Goal: Task Accomplishment & Management: Complete application form

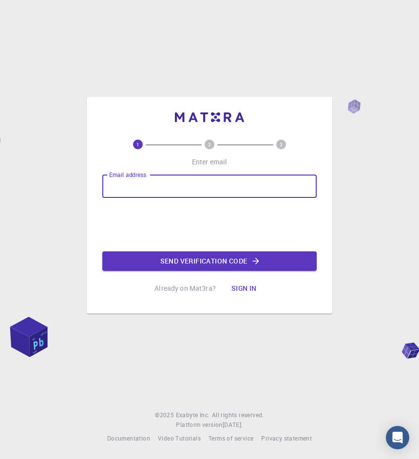
click at [138, 189] on input "Email address" at bounding box center [209, 186] width 214 height 23
type input "mvanoavumilemankayi@gmail.com"
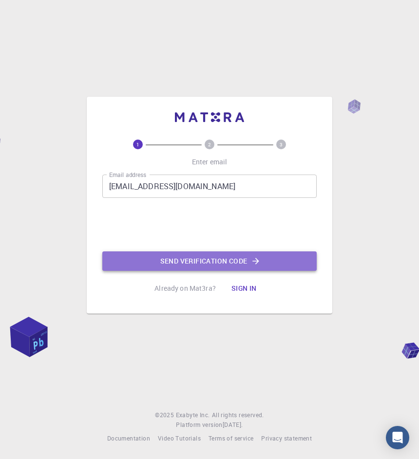
click at [170, 259] on button "Send verification code" at bounding box center [209, 261] width 214 height 19
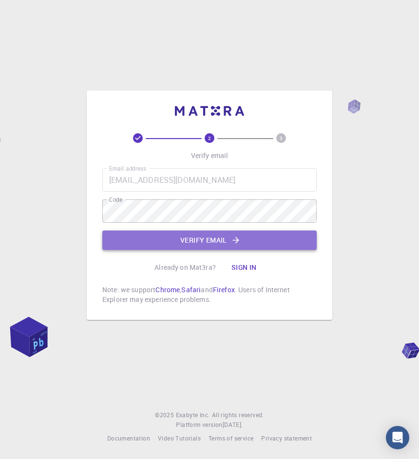
click at [215, 245] on button "Verify email" at bounding box center [209, 240] width 214 height 19
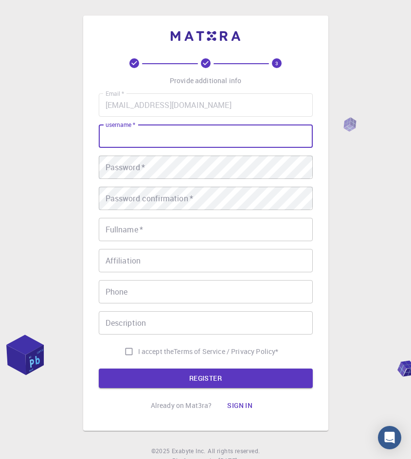
click at [144, 136] on input "username   *" at bounding box center [206, 136] width 214 height 23
type input "Mvano"
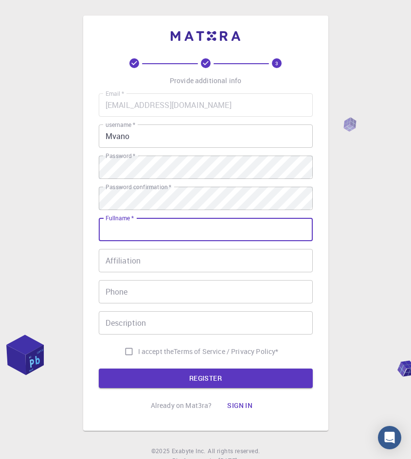
click at [157, 232] on input "Fullname   *" at bounding box center [206, 229] width 214 height 23
type input "Mvano Avumile Mankayi"
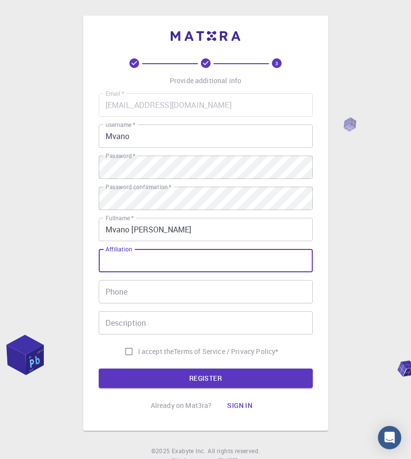
click at [115, 256] on input "Affiliation" at bounding box center [206, 260] width 214 height 23
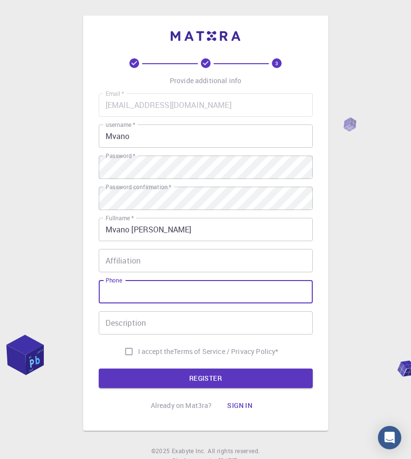
click at [111, 292] on input "Phone" at bounding box center [206, 291] width 214 height 23
type input "0710057749"
click at [128, 351] on input "I accept the Terms of Service / Privacy Policy *" at bounding box center [129, 352] width 18 height 18
checkbox input "true"
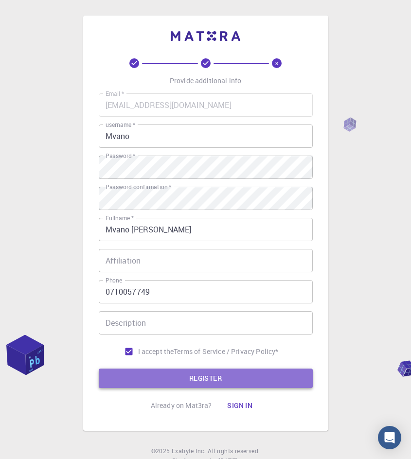
click at [134, 374] on button "REGISTER" at bounding box center [206, 378] width 214 height 19
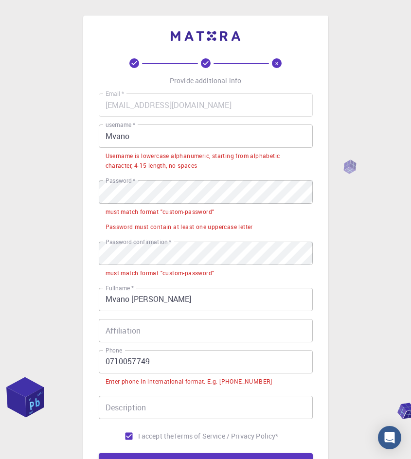
click at [110, 136] on input "Mvano" at bounding box center [206, 136] width 214 height 23
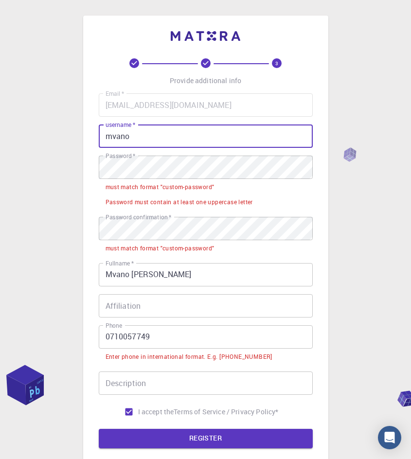
type input "mvano"
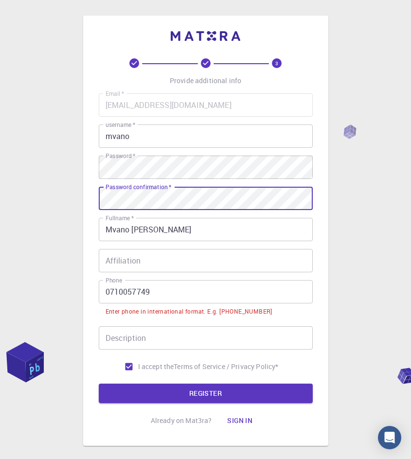
click at [110, 292] on input "0710057749" at bounding box center [206, 291] width 214 height 23
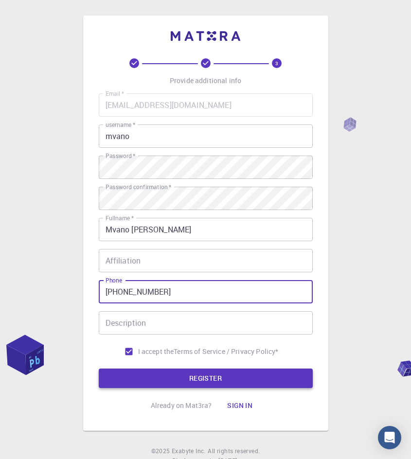
type input "+27710057749"
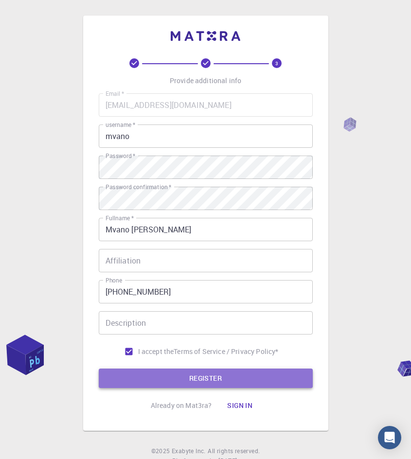
click at [146, 372] on button "REGISTER" at bounding box center [206, 378] width 214 height 19
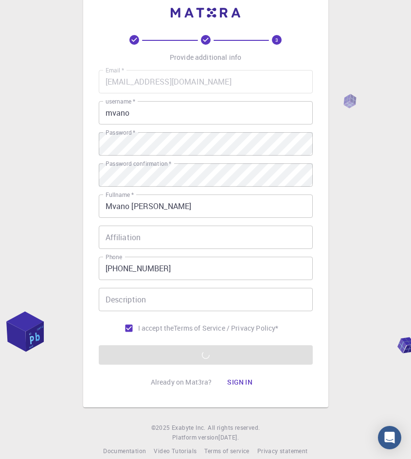
scroll to position [36, 0]
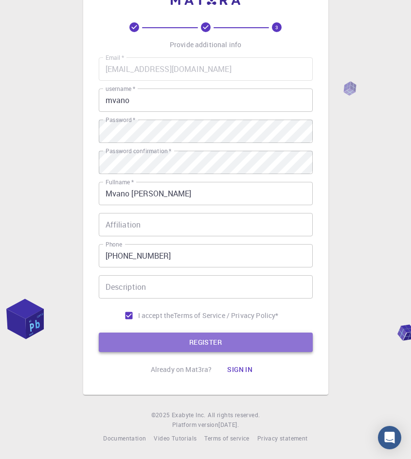
click at [168, 341] on button "REGISTER" at bounding box center [206, 342] width 214 height 19
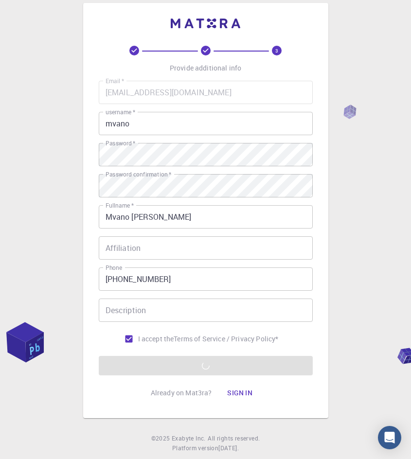
scroll to position [0, 0]
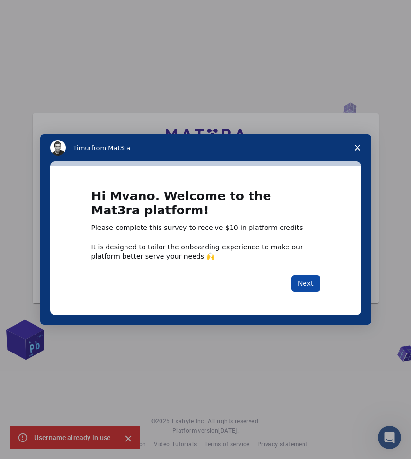
click at [303, 287] on button "Next" at bounding box center [306, 283] width 29 height 17
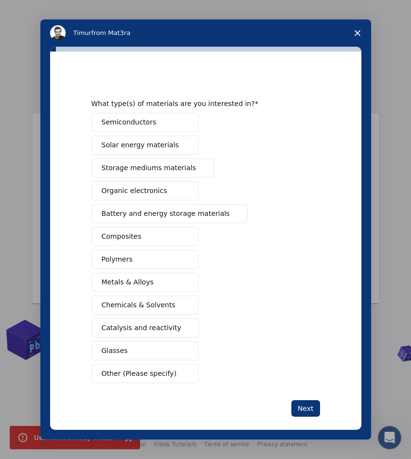
click at [116, 236] on span "Composites" at bounding box center [122, 237] width 40 height 10
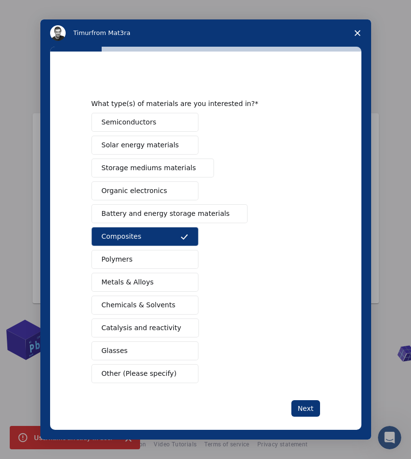
click at [117, 259] on span "Polymers" at bounding box center [117, 260] width 31 height 10
click at [117, 287] on span "Metals & Alloys" at bounding box center [128, 282] width 52 height 10
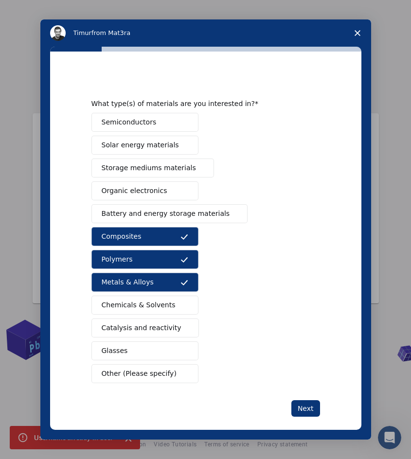
click at [134, 168] on span "Storage mediums materials" at bounding box center [149, 168] width 94 height 10
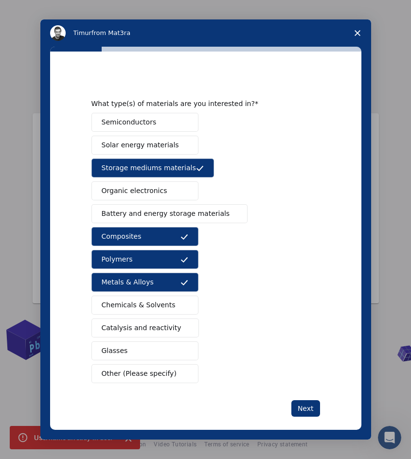
click at [135, 144] on span "Solar energy materials" at bounding box center [140, 145] width 77 height 10
click at [131, 353] on button "Glasses" at bounding box center [144, 351] width 107 height 19
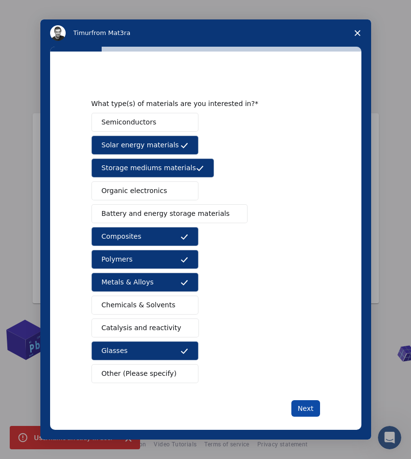
click at [301, 408] on button "Next" at bounding box center [306, 409] width 29 height 17
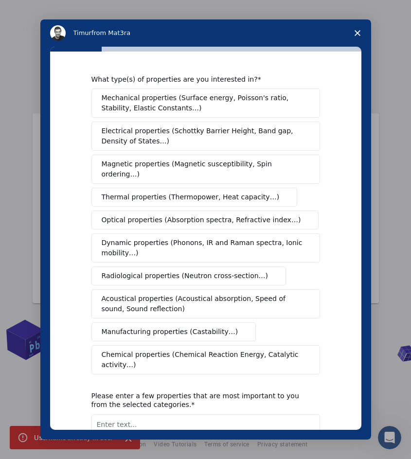
click at [156, 104] on span "Mechanical properties (Surface energy, Poisson's ratio, Stability, Elastic Cons…" at bounding box center [203, 103] width 203 height 20
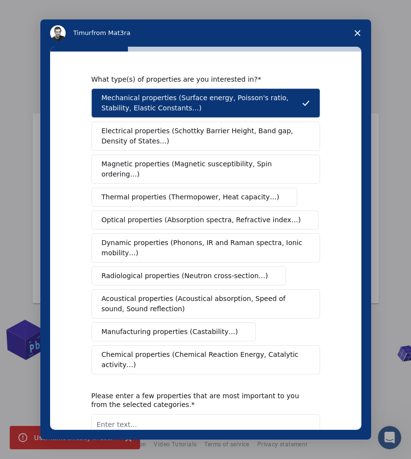
click at [128, 164] on span "Magnetic properties (Magnetic susceptibility, Spin ordering…)" at bounding box center [202, 169] width 201 height 20
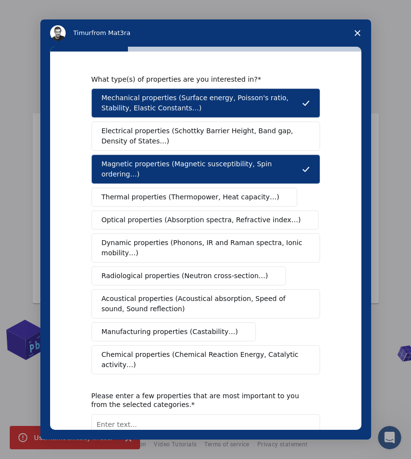
click at [135, 128] on span "Electrical properties (Schottky Barrier Height, Band gap, Density of States…)" at bounding box center [203, 136] width 202 height 20
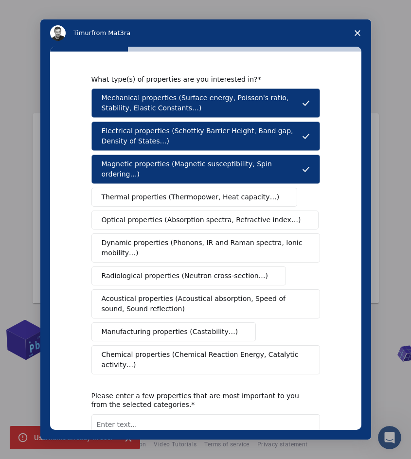
click at [130, 192] on span "Thermal properties (Thermopower, Heat capacity…)" at bounding box center [191, 197] width 178 height 10
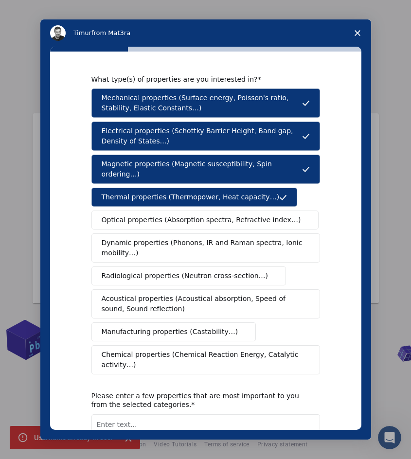
click at [133, 215] on span "Optical properties (Absorption spectra, Refractive index…)" at bounding box center [202, 220] width 200 height 10
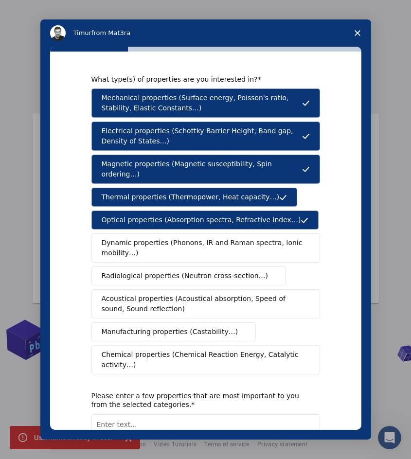
click at [187, 240] on span "Dynamic properties (Phonons, IR and Raman spectra, Ionic mobility…)" at bounding box center [203, 248] width 202 height 20
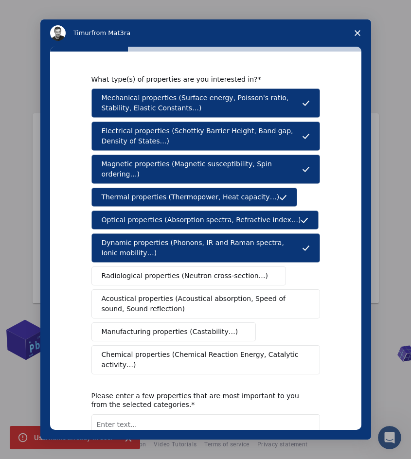
click at [156, 327] on span "Manufacturing properties (Castability…)" at bounding box center [170, 332] width 137 height 10
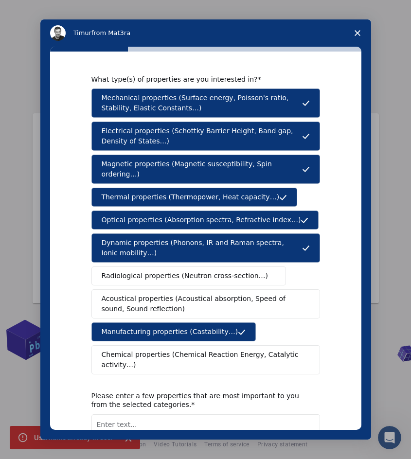
click at [174, 350] on span "Chemical properties (Chemical Reaction Energy, Catalytic activity…)" at bounding box center [202, 360] width 201 height 20
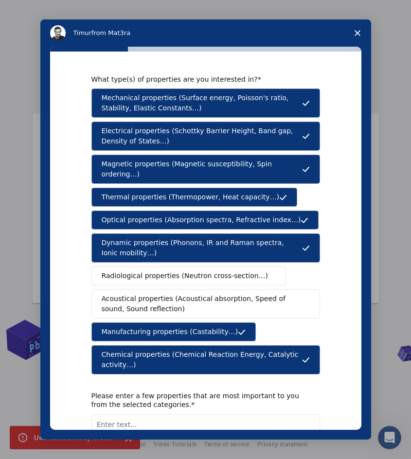
click at [197, 294] on span "Acoustical properties (Acoustical absorption, Speed of sound, Sound reflection)" at bounding box center [203, 304] width 202 height 20
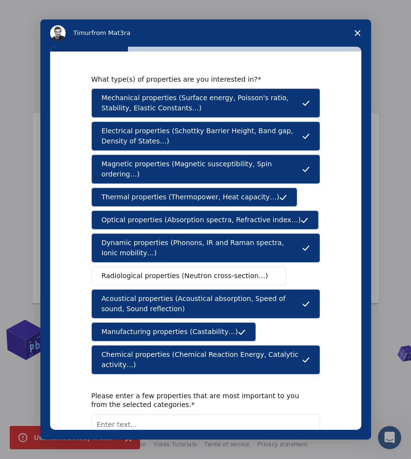
click at [163, 271] on span "Radiological properties (Neutron cross-section…)" at bounding box center [185, 276] width 167 height 10
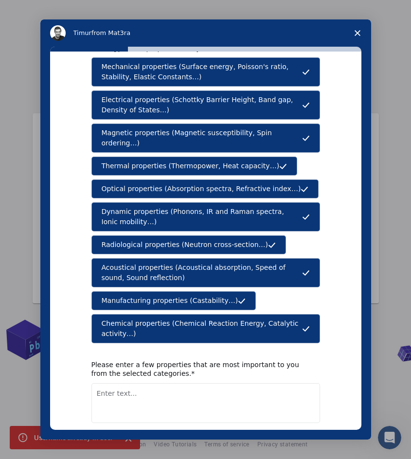
scroll to position [61, 0]
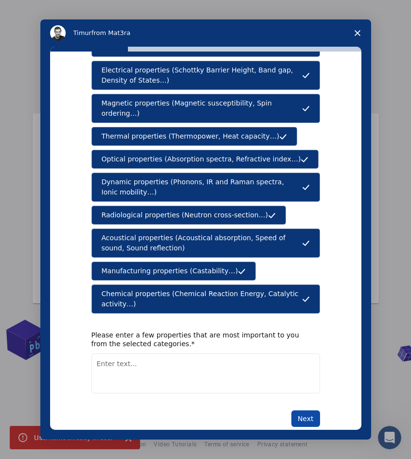
click at [305, 411] on button "Next" at bounding box center [306, 419] width 29 height 17
click at [144, 363] on textarea "Enter text..." at bounding box center [205, 374] width 229 height 40
type textarea "Mechanical and thermal properties."
click at [306, 411] on button "Next" at bounding box center [306, 419] width 29 height 17
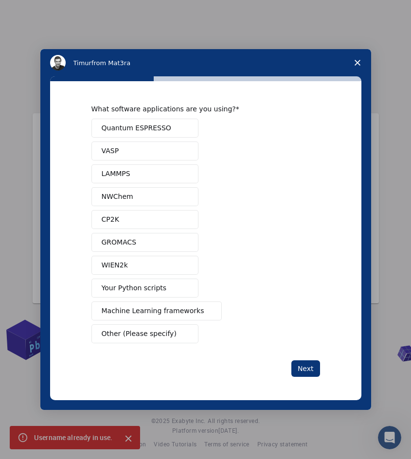
scroll to position [0, 0]
click at [130, 440] on div "Intercom messenger" at bounding box center [205, 229] width 411 height 459
click at [128, 311] on span "Machine Learning frameworks" at bounding box center [153, 311] width 103 height 10
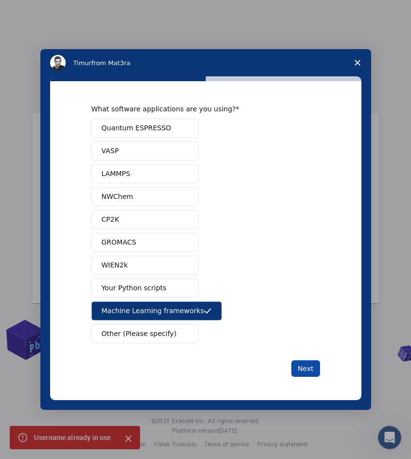
click at [303, 368] on button "Next" at bounding box center [306, 369] width 29 height 17
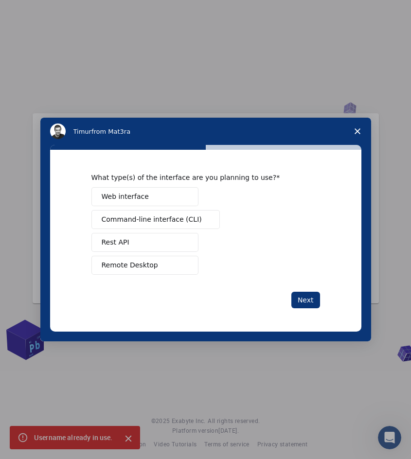
click at [129, 198] on span "Web interface" at bounding box center [125, 197] width 47 height 10
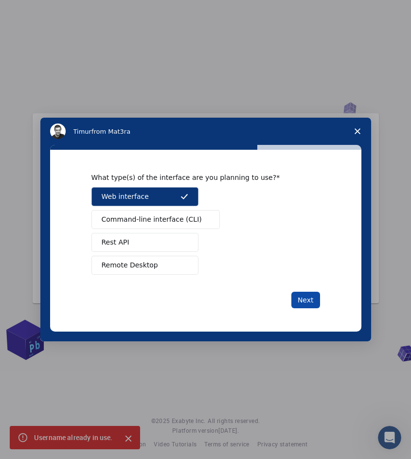
click at [302, 302] on button "Next" at bounding box center [306, 300] width 29 height 17
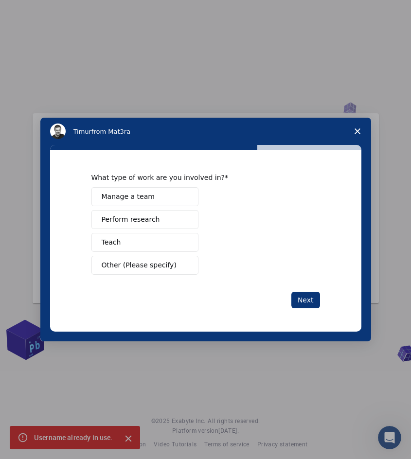
click at [130, 263] on span "Other (Please specify)" at bounding box center [139, 265] width 75 height 10
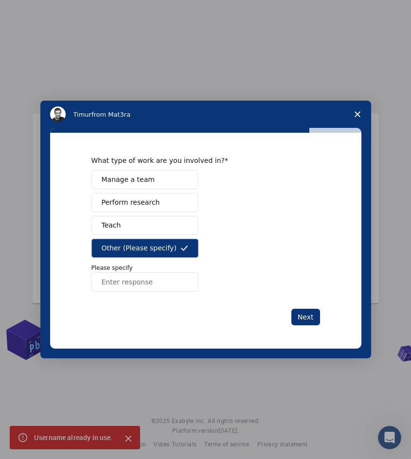
click at [126, 281] on input "Enter response" at bounding box center [144, 282] width 107 height 19
type input "College work."
click at [307, 316] on button "Next" at bounding box center [306, 317] width 29 height 17
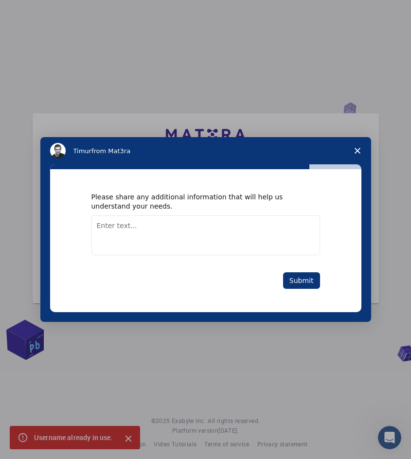
click at [115, 225] on textarea "Enter text..." at bounding box center [205, 236] width 229 height 40
click at [208, 229] on textarea "I want to learn more about the propeties" at bounding box center [205, 236] width 229 height 40
click at [242, 219] on textarea "I want to learn more about the properties" at bounding box center [205, 236] width 229 height 40
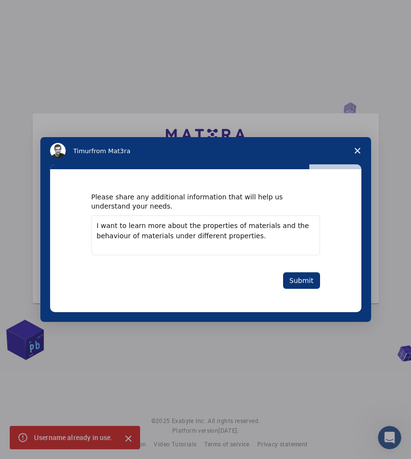
click at [296, 271] on div "Please share any additional information that will help us understand your needs…" at bounding box center [205, 241] width 229 height 96
click at [110, 235] on textarea "I want to learn more about the properties of materials and the behaviour of mat…" at bounding box center [205, 236] width 229 height 40
click at [113, 238] on textarea "I want to learn more about the properties of materials and the behaviour of mat…" at bounding box center [205, 236] width 229 height 40
click at [110, 237] on textarea "I want to learn more about the properties of materials and the behaviour of mat…" at bounding box center [205, 236] width 229 height 40
click at [111, 237] on textarea "I want to learn more about the properties of materials and the behaviour of mat…" at bounding box center [205, 236] width 229 height 40
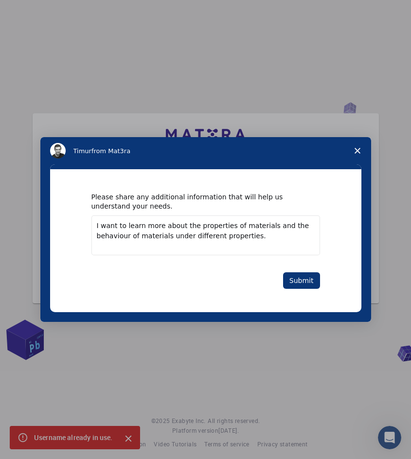
click at [117, 236] on textarea "I want to learn more about the properties of materials and the behaviour of mat…" at bounding box center [205, 236] width 229 height 40
click at [306, 227] on textarea "I want to learn more about the properties of materials and the behavour of mate…" at bounding box center [205, 236] width 229 height 40
click at [302, 227] on textarea "I want to learn more about the properties of materials and the behavour of mate…" at bounding box center [205, 236] width 229 height 40
click at [313, 224] on textarea "I want to learn more about the properties of materials and the behavour of mate…" at bounding box center [205, 236] width 229 height 40
paste textarea "behaviour"
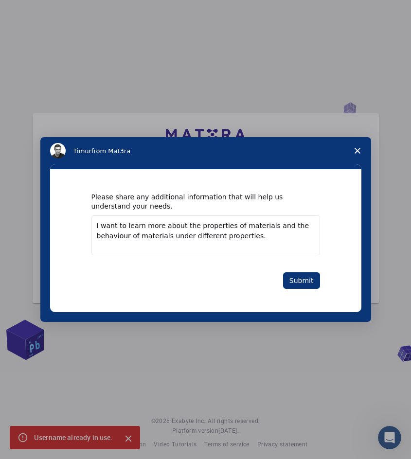
click at [282, 238] on textarea "I want to learn more about the properties of materials and the behaviour of mat…" at bounding box center [205, 236] width 229 height 40
type textarea "I want to learn more about the properties of materials and the behaviour of mat…"
click at [292, 276] on button "Submit" at bounding box center [301, 281] width 37 height 17
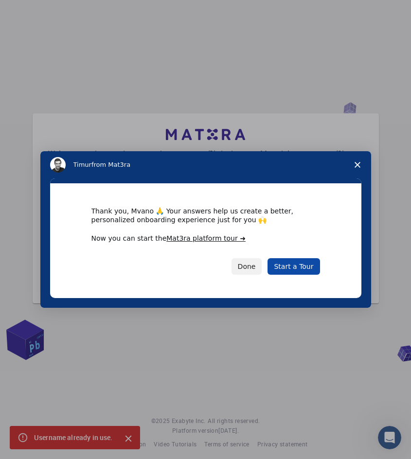
click at [294, 267] on link "Start a Tour" at bounding box center [294, 266] width 52 height 17
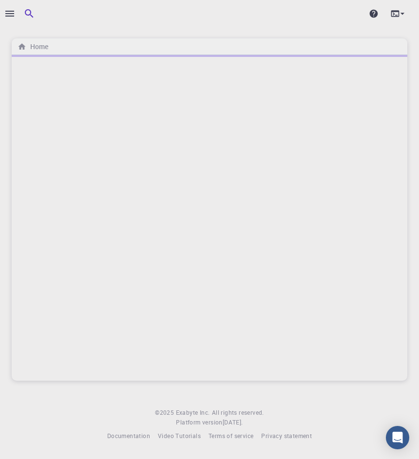
click at [8, 14] on div at bounding box center [5, 229] width 10 height 459
click at [11, 12] on icon "button" at bounding box center [9, 14] width 9 height 6
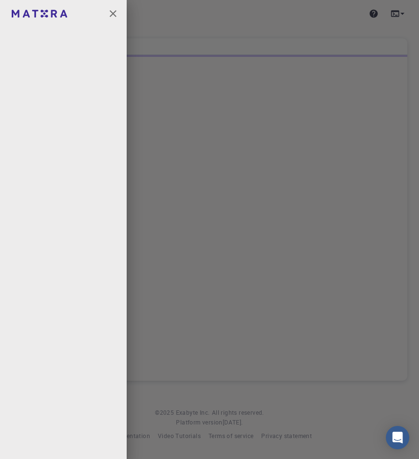
click at [118, 11] on icon "button" at bounding box center [113, 14] width 12 height 12
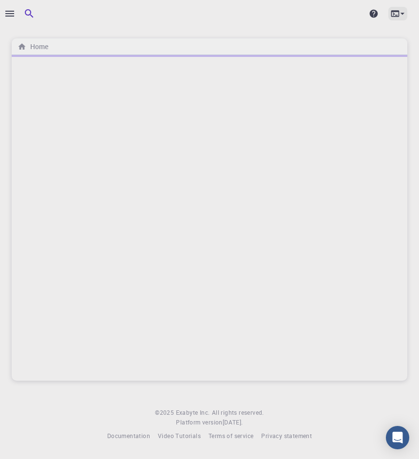
click at [401, 15] on icon at bounding box center [402, 14] width 10 height 10
click at [401, 15] on div at bounding box center [209, 229] width 419 height 459
click at [397, 15] on div at bounding box center [397, 14] width 19 height 14
click at [375, 15] on div at bounding box center [209, 229] width 419 height 459
click at [375, 15] on icon at bounding box center [373, 14] width 8 height 8
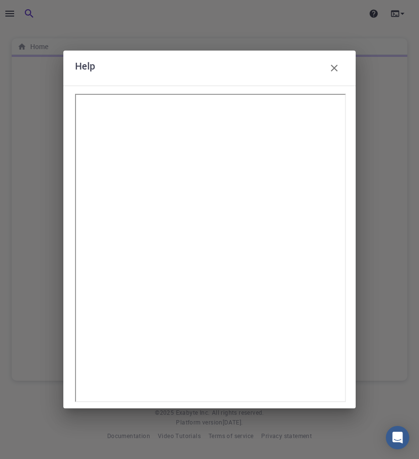
click at [334, 67] on icon "button" at bounding box center [334, 68] width 12 height 12
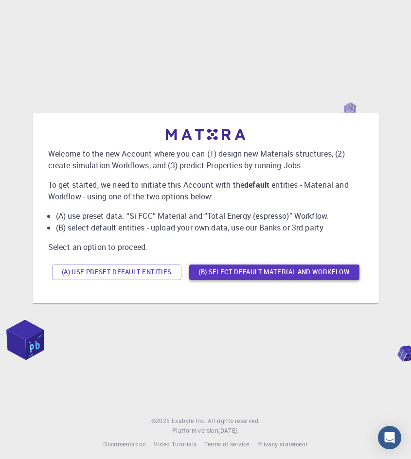
click at [208, 273] on button "(B) Select default material and workflow" at bounding box center [274, 273] width 170 height 16
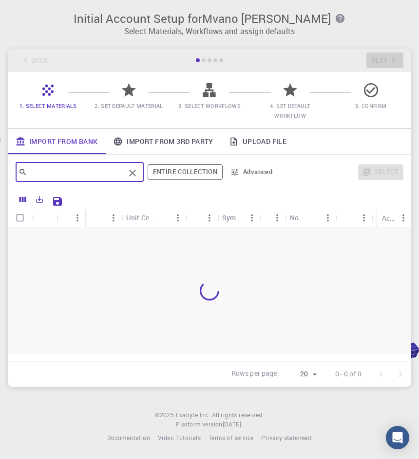
click at [105, 173] on input "text" at bounding box center [75, 172] width 97 height 14
click at [201, 60] on div at bounding box center [203, 60] width 4 height 4
click at [204, 60] on div at bounding box center [203, 60] width 4 height 4
click at [196, 62] on div at bounding box center [198, 60] width 4 height 4
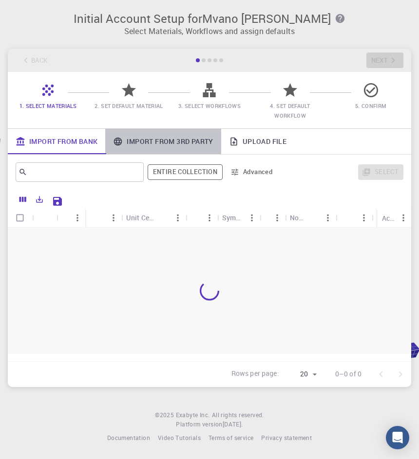
click at [142, 145] on link "Import From 3rd Party" at bounding box center [162, 141] width 115 height 25
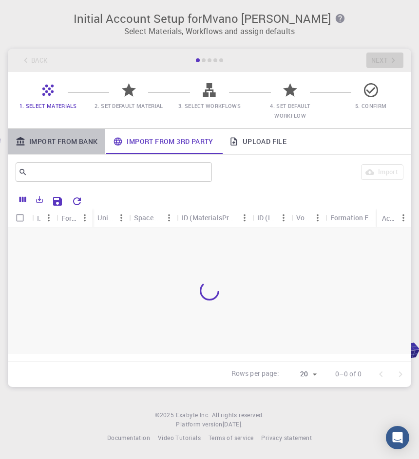
click at [79, 145] on link "Import From Bank" at bounding box center [56, 141] width 97 height 25
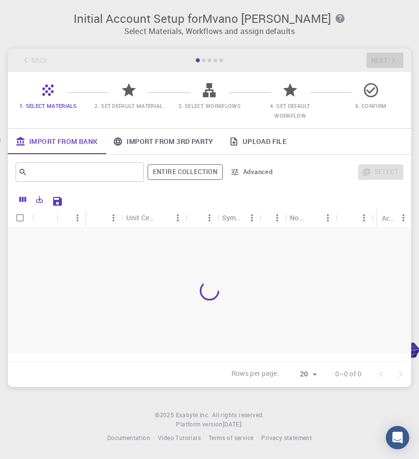
click at [372, 86] on icon at bounding box center [370, 90] width 17 height 17
click at [215, 59] on div at bounding box center [215, 60] width 4 height 4
click at [215, 61] on div at bounding box center [215, 60] width 4 height 4
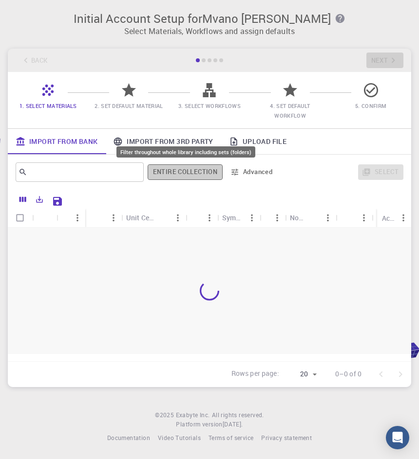
click at [201, 169] on button "Entire collection" at bounding box center [184, 173] width 75 height 16
click at [201, 169] on button "Entire collection" at bounding box center [185, 173] width 74 height 16
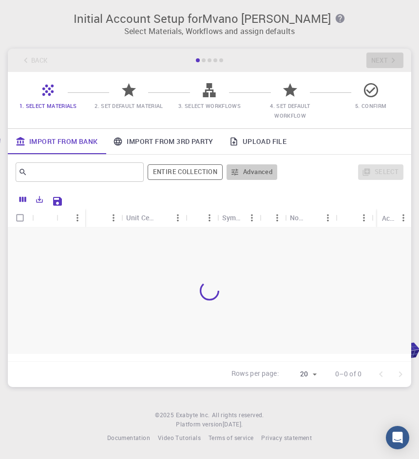
click at [259, 172] on button "Advanced" at bounding box center [251, 173] width 51 height 16
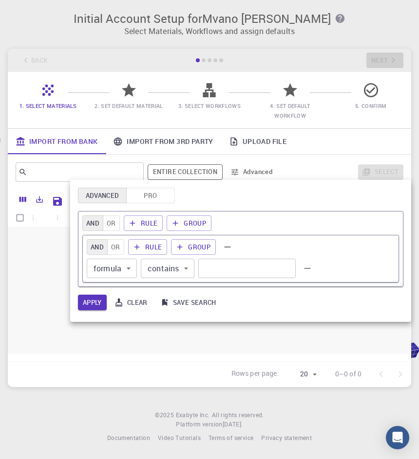
click at [259, 172] on div at bounding box center [209, 229] width 419 height 459
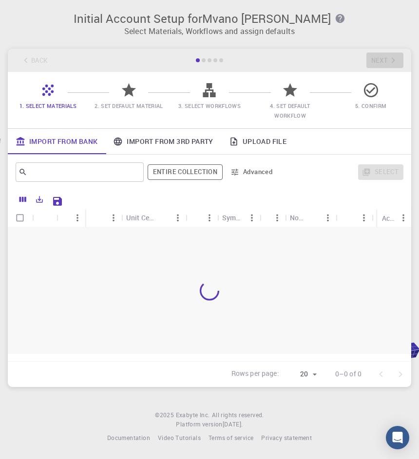
click at [202, 290] on icon at bounding box center [209, 290] width 19 height 19
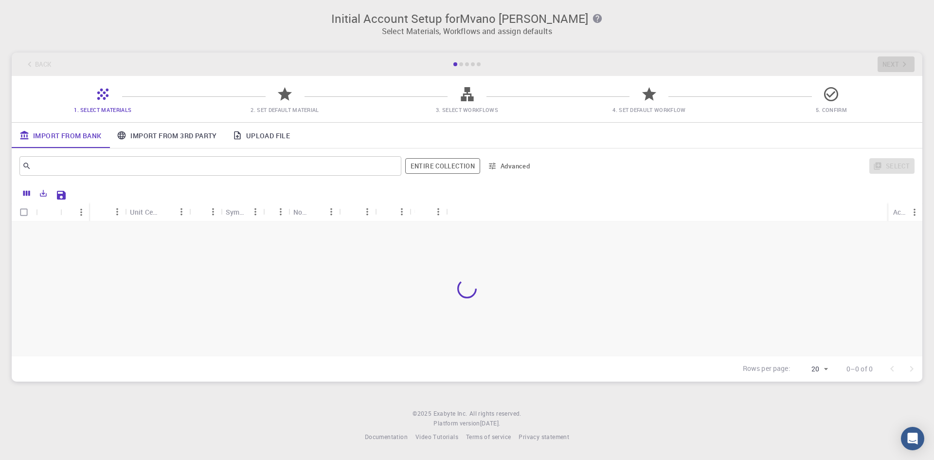
click at [418, 368] on body "Initial Account Setup for Mvano Avumile Mankayi Select Materials, Workflows and…" at bounding box center [467, 230] width 934 height 460
click at [418, 312] on div at bounding box center [467, 230] width 934 height 460
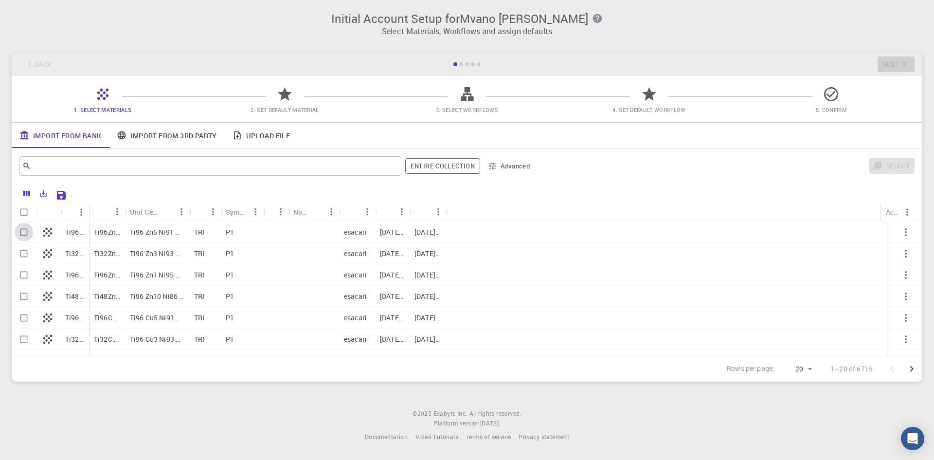
click at [23, 232] on input "Select row" at bounding box center [24, 232] width 18 height 18
checkbox input "true"
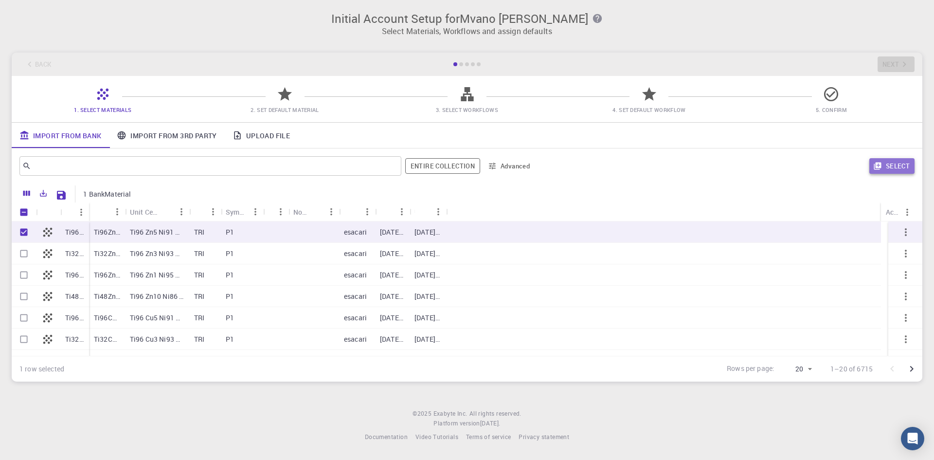
click at [418, 164] on button "Select" at bounding box center [892, 166] width 45 height 16
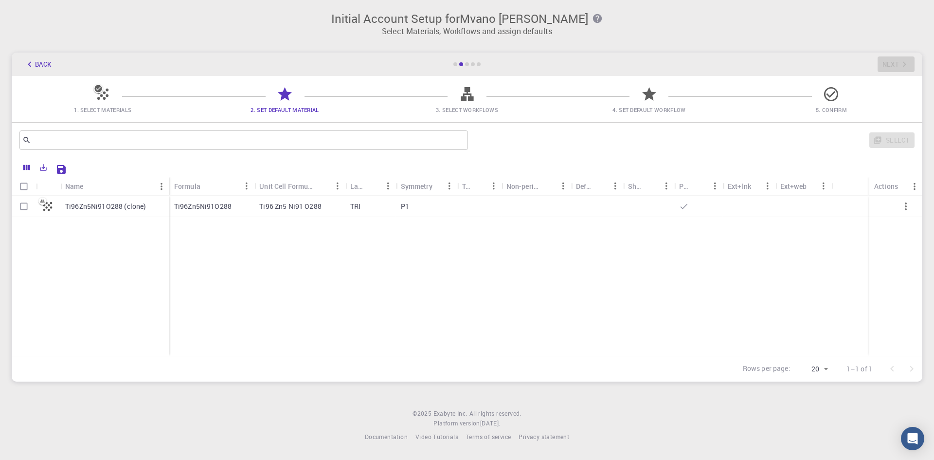
click at [20, 207] on input "Select row" at bounding box center [24, 206] width 18 height 18
checkbox input "true"
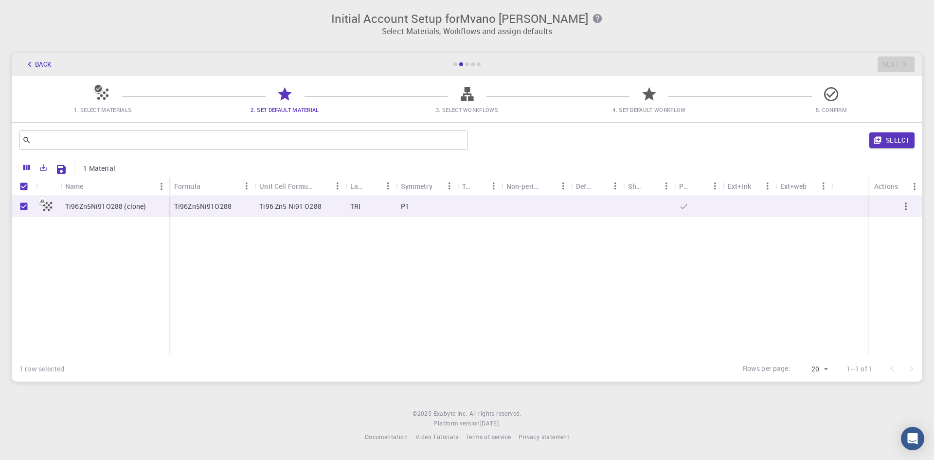
click at [418, 136] on icon "button" at bounding box center [878, 140] width 9 height 9
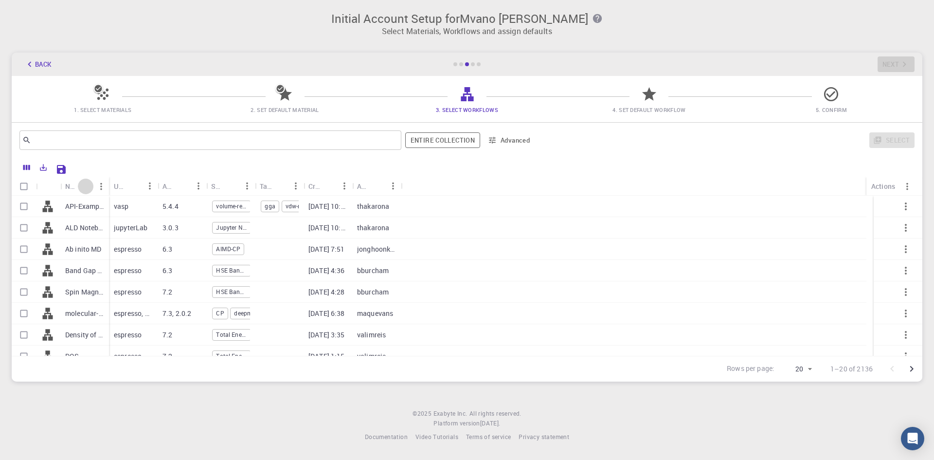
click at [86, 186] on icon "Sort" at bounding box center [85, 186] width 11 height 11
click at [86, 186] on icon "Sort" at bounding box center [85, 186] width 7 height 7
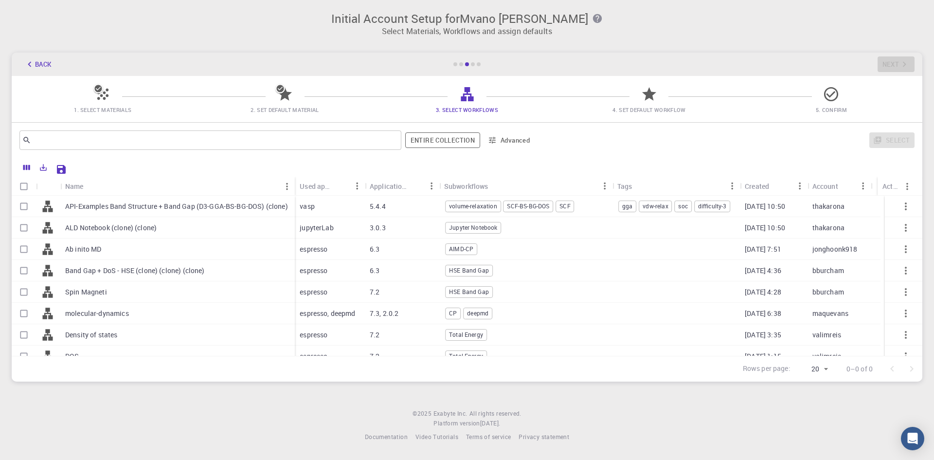
click at [86, 186] on icon "Sort" at bounding box center [91, 186] width 11 height 11
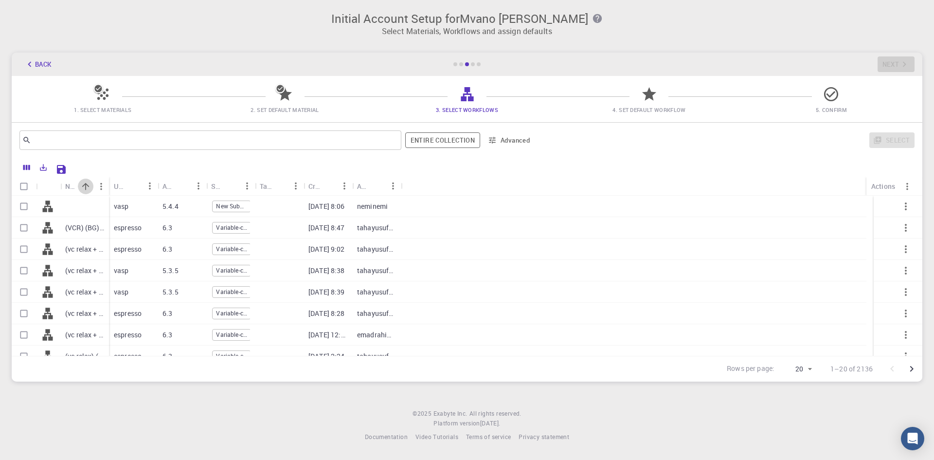
click at [86, 186] on icon "Sort" at bounding box center [85, 186] width 7 height 7
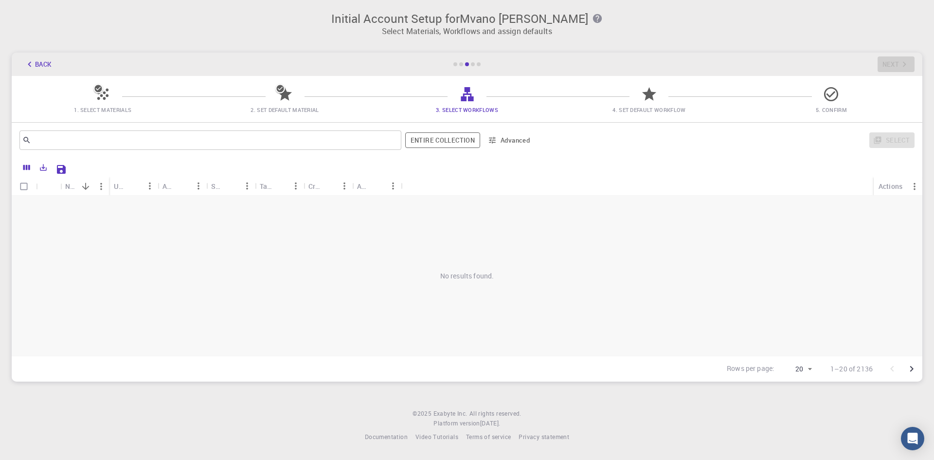
click at [86, 184] on icon "Sort" at bounding box center [85, 186] width 11 height 11
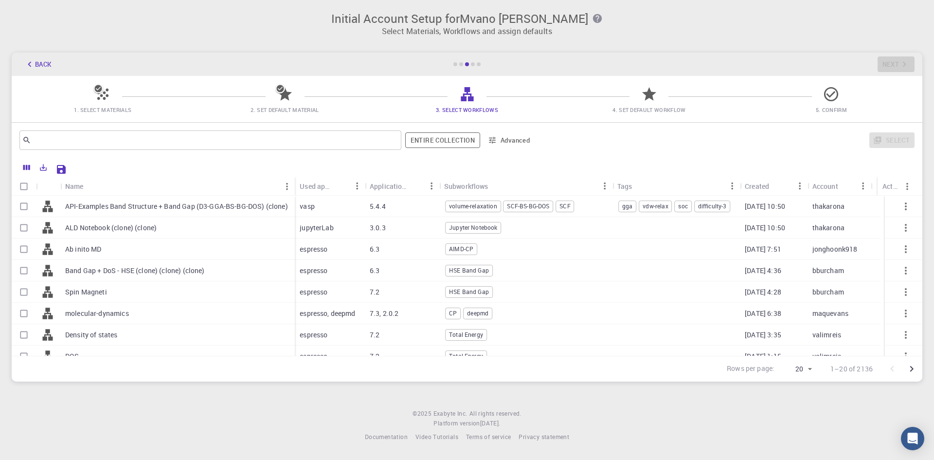
click at [102, 314] on p "molecular-dynamics" at bounding box center [97, 314] width 64 height 10
checkbox input "true"
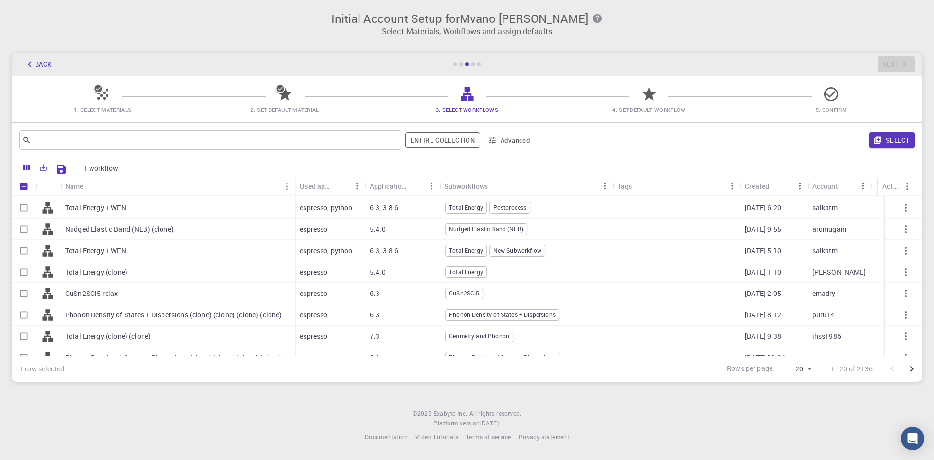
scroll to position [195, 0]
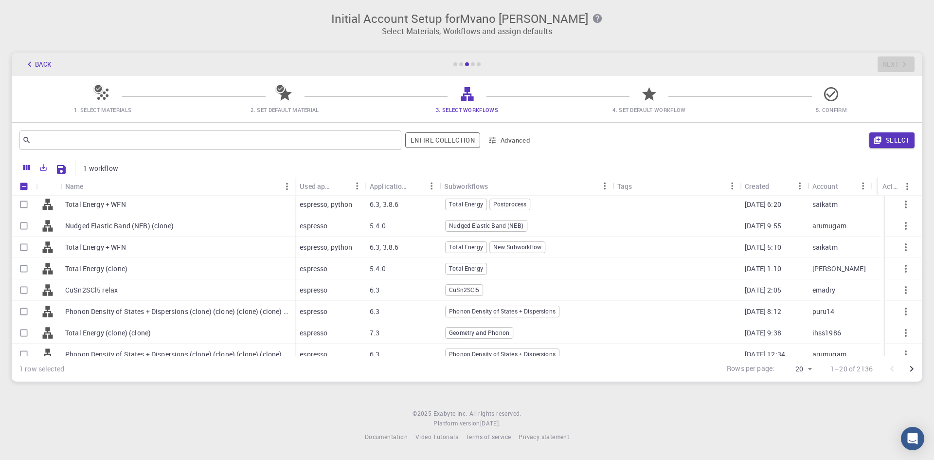
click at [18, 251] on input "Select row" at bounding box center [24, 247] width 18 height 18
checkbox input "true"
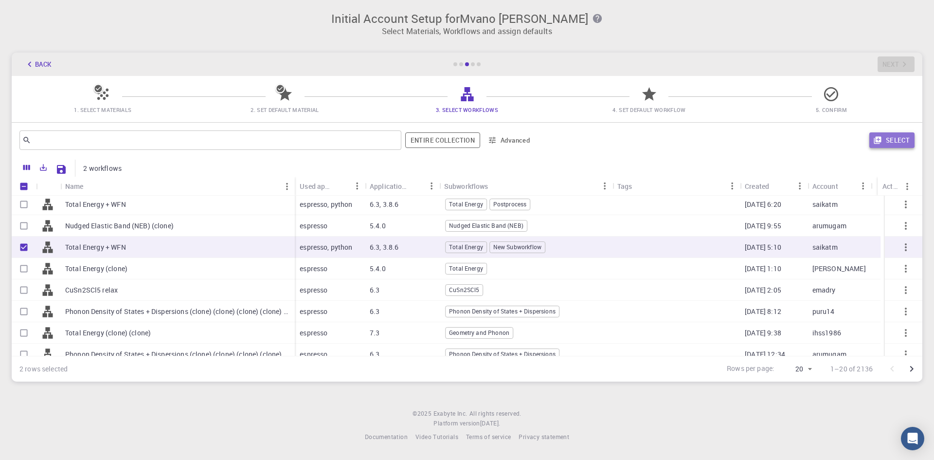
click at [418, 140] on button "Select" at bounding box center [892, 140] width 45 height 16
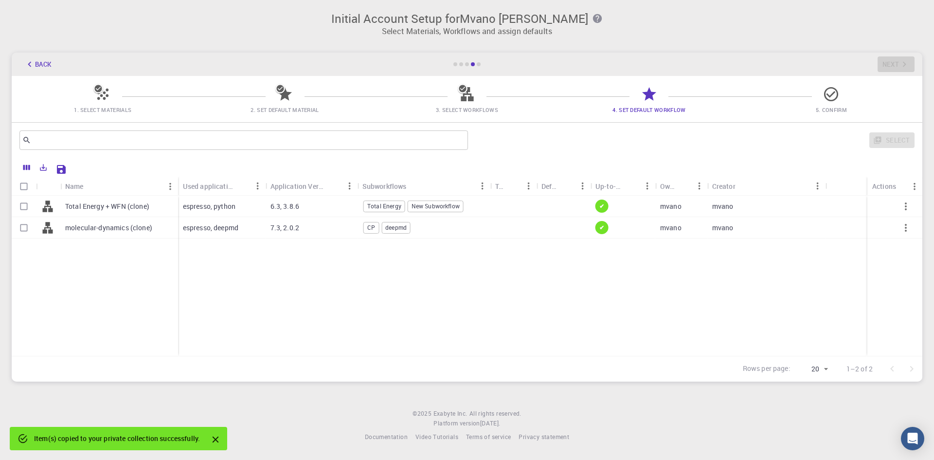
click at [23, 210] on input "Select row" at bounding box center [24, 206] width 18 height 18
checkbox input "true"
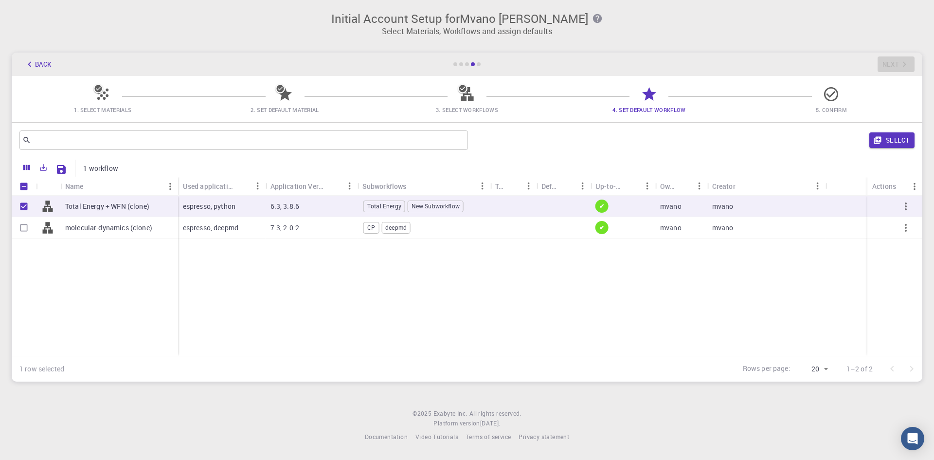
click at [22, 226] on input "Select row" at bounding box center [24, 228] width 18 height 18
checkbox input "true"
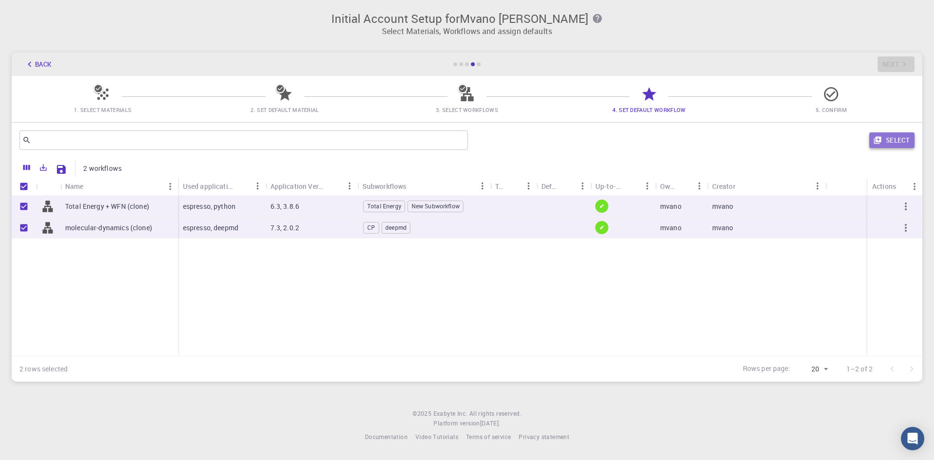
click at [418, 137] on button "Select" at bounding box center [892, 140] width 45 height 16
checkbox input "false"
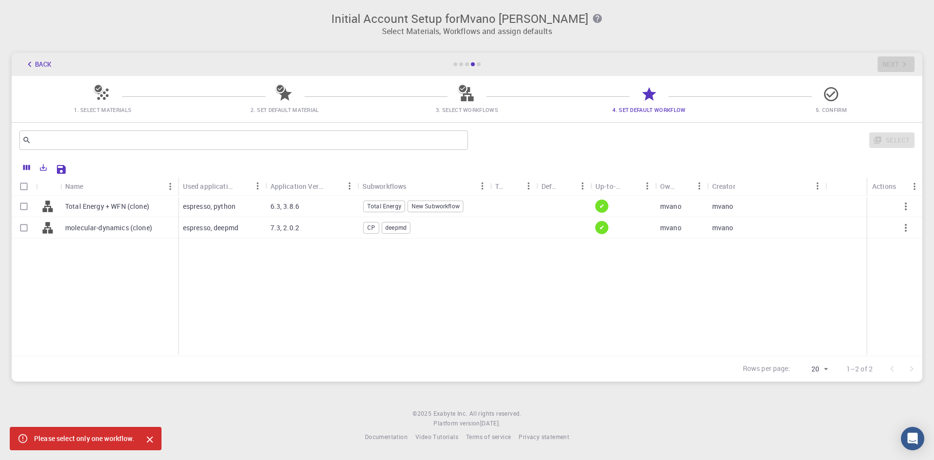
click at [25, 213] on input "Select row" at bounding box center [24, 206] width 18 height 18
checkbox input "true"
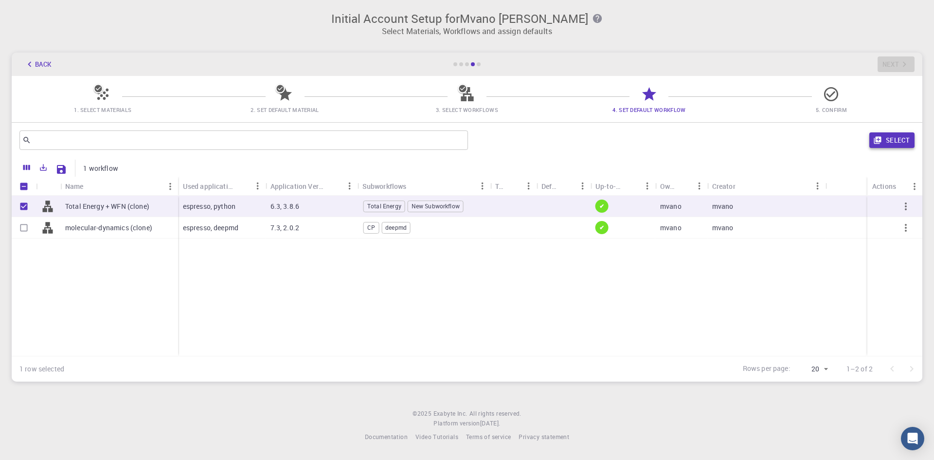
click at [418, 146] on button "Select" at bounding box center [892, 140] width 45 height 16
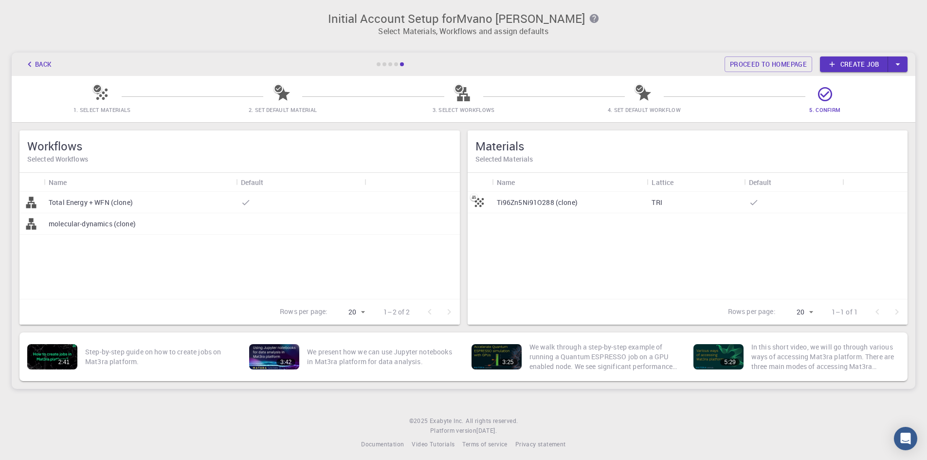
click at [418, 92] on icon at bounding box center [825, 94] width 17 height 17
click at [418, 58] on link "Create job" at bounding box center [854, 64] width 68 height 16
